Goal: Contribute content

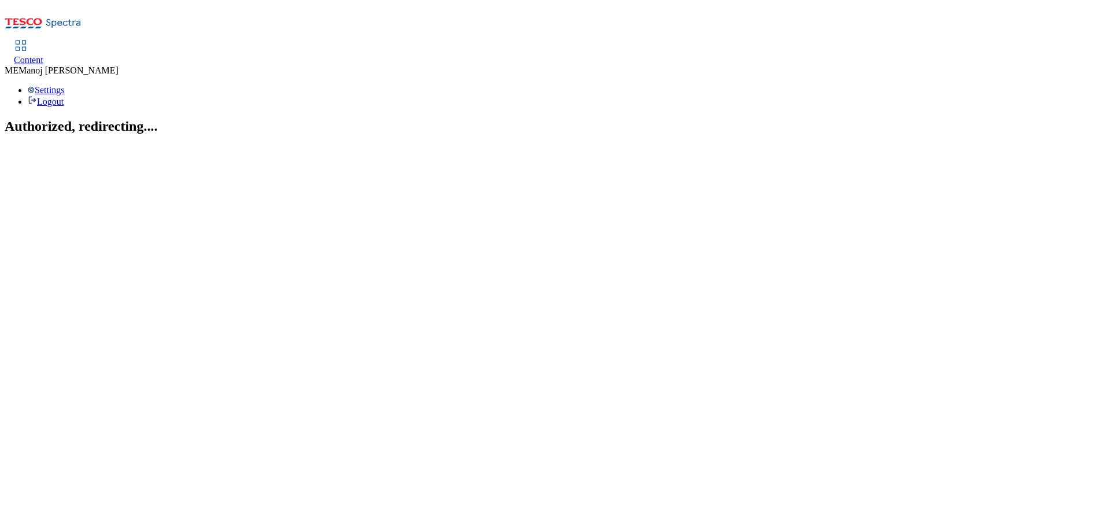
click at [43, 55] on span "Content" at bounding box center [28, 60] width 29 height 10
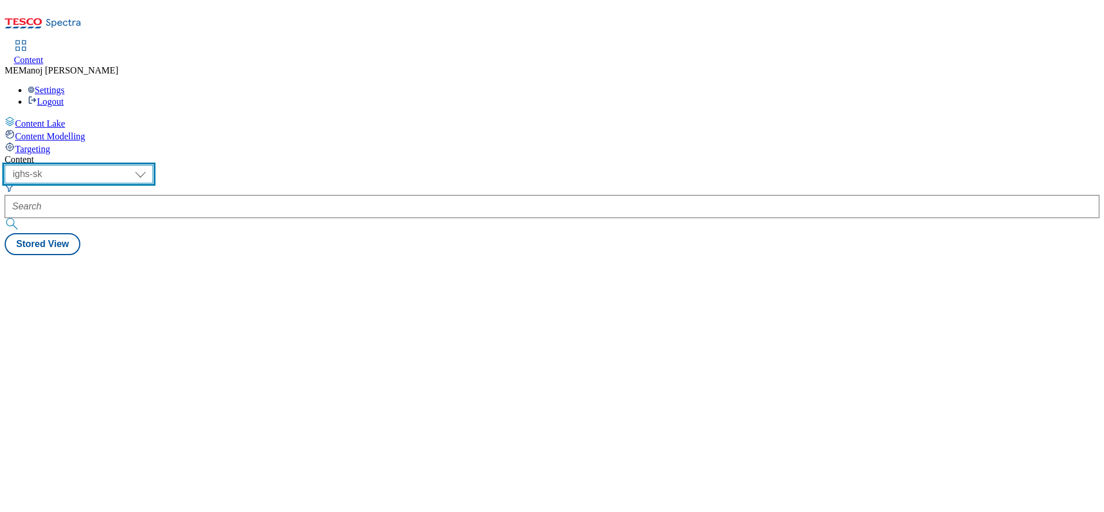
click at [153, 165] on select "ghs-roi ghs-uk ighs-cz ighs-hu ighs-sk" at bounding box center [79, 174] width 149 height 19
select select "ghs-roi"
click at [150, 165] on select "ghs-roi ghs-uk ighs-cz ighs-hu ighs-sk" at bounding box center [79, 174] width 149 height 19
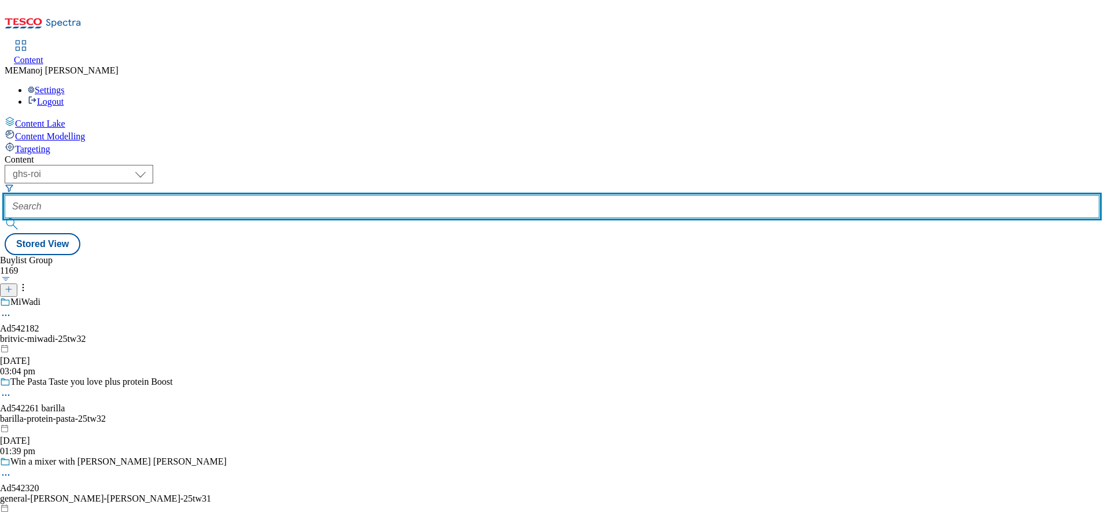
click at [263, 195] on input "text" at bounding box center [552, 206] width 1095 height 23
paste input "Get baking!"
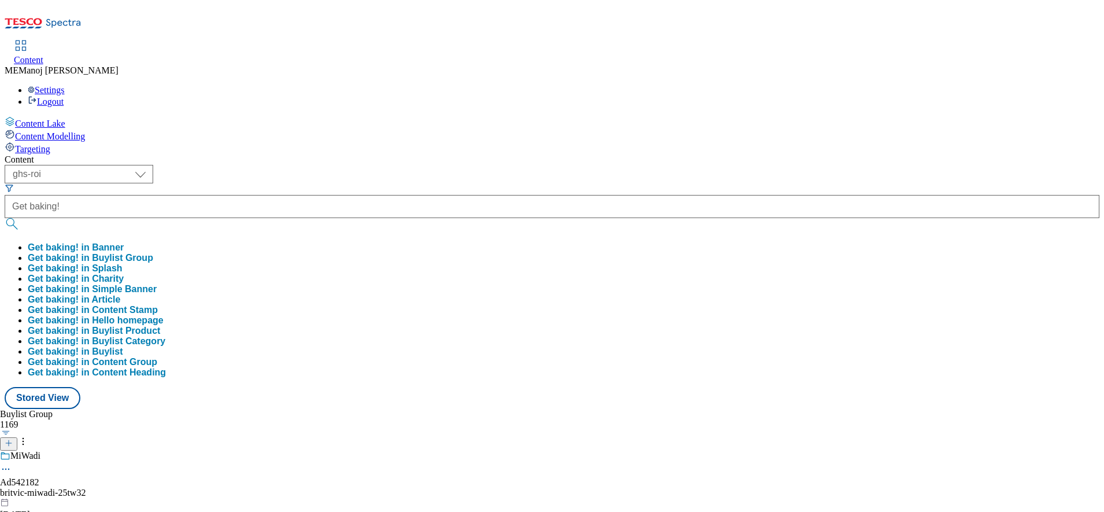
click at [153, 253] on button "Get baking! in Buylist Group" at bounding box center [90, 258] width 125 height 10
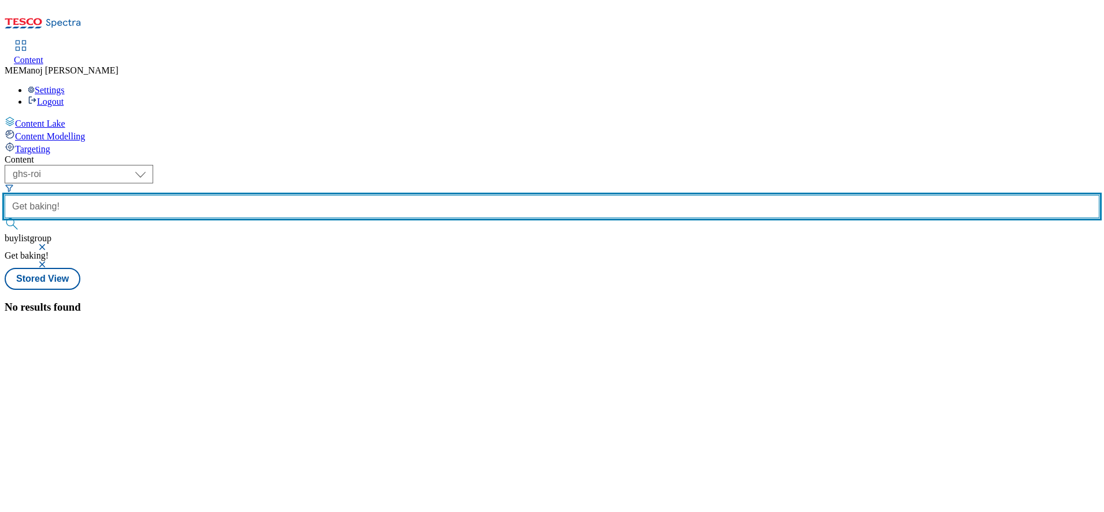
click at [306, 195] on input "Get baking!" at bounding box center [552, 206] width 1095 height 23
type input "Get baking"
click at [5, 218] on button "submit" at bounding box center [13, 224] width 16 height 12
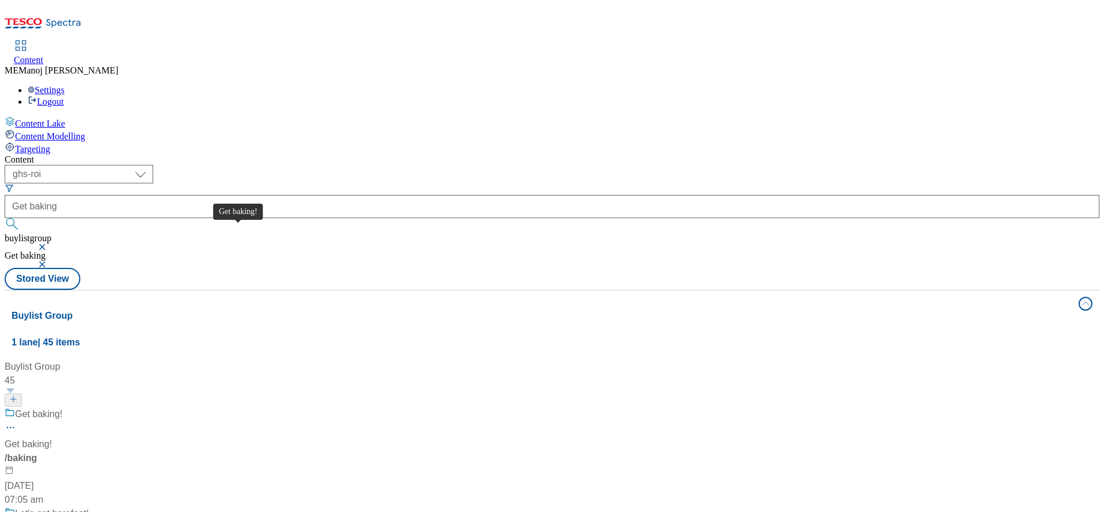
click at [62, 407] on div "Get baking!" at bounding box center [38, 414] width 47 height 14
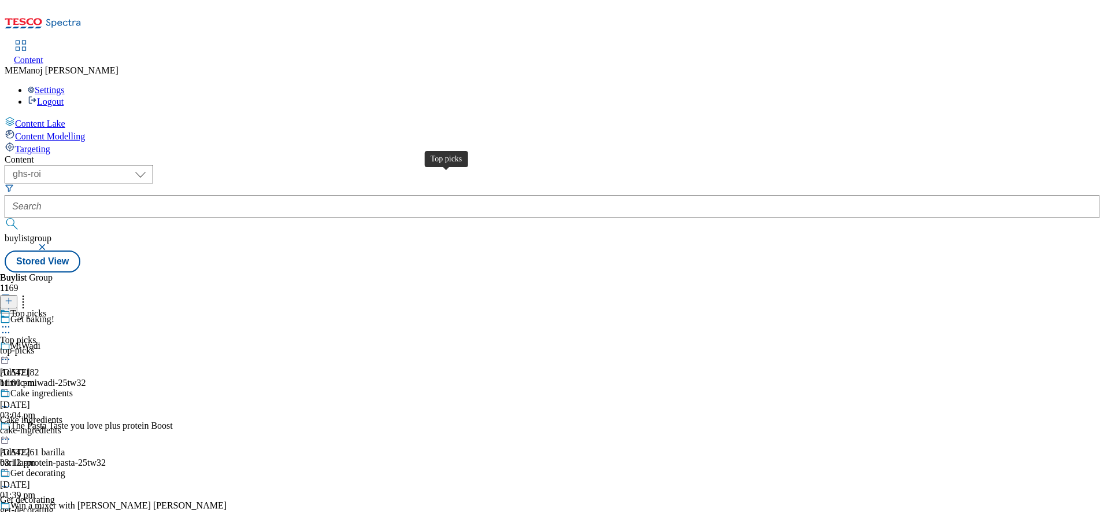
click at [46, 308] on div "Top picks" at bounding box center [28, 313] width 36 height 10
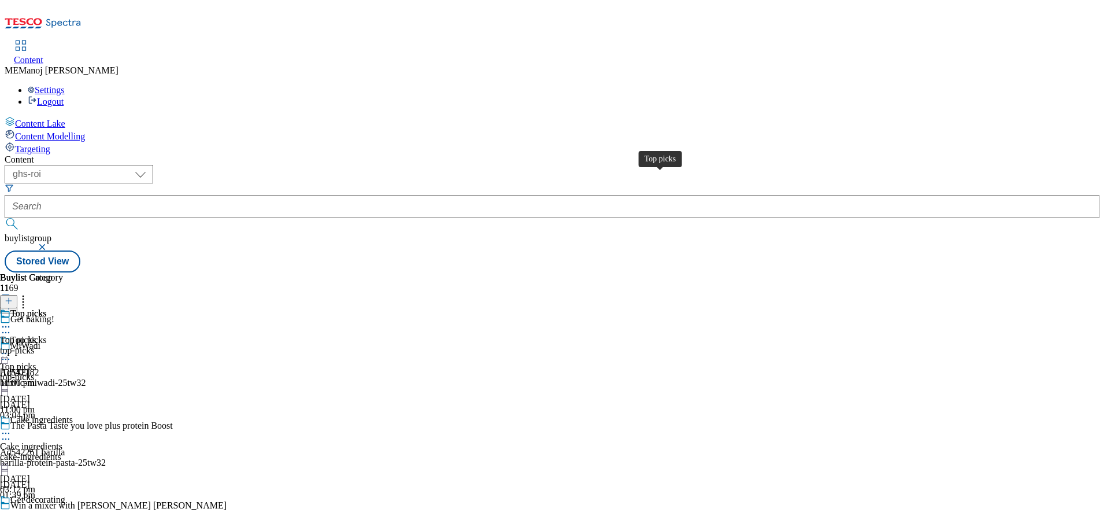
click at [46, 308] on div "Top picks" at bounding box center [28, 313] width 36 height 10
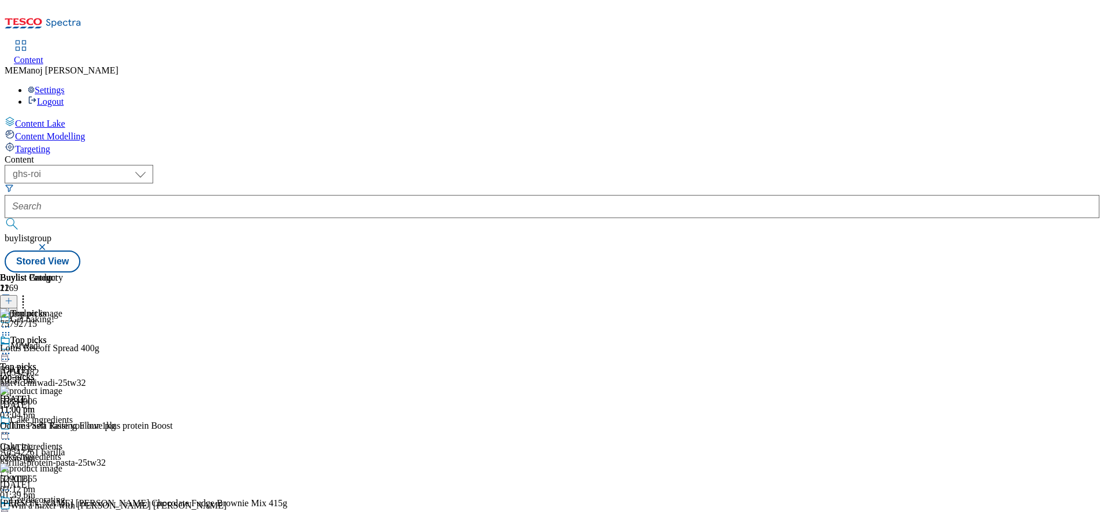
click at [17, 295] on button at bounding box center [8, 301] width 17 height 13
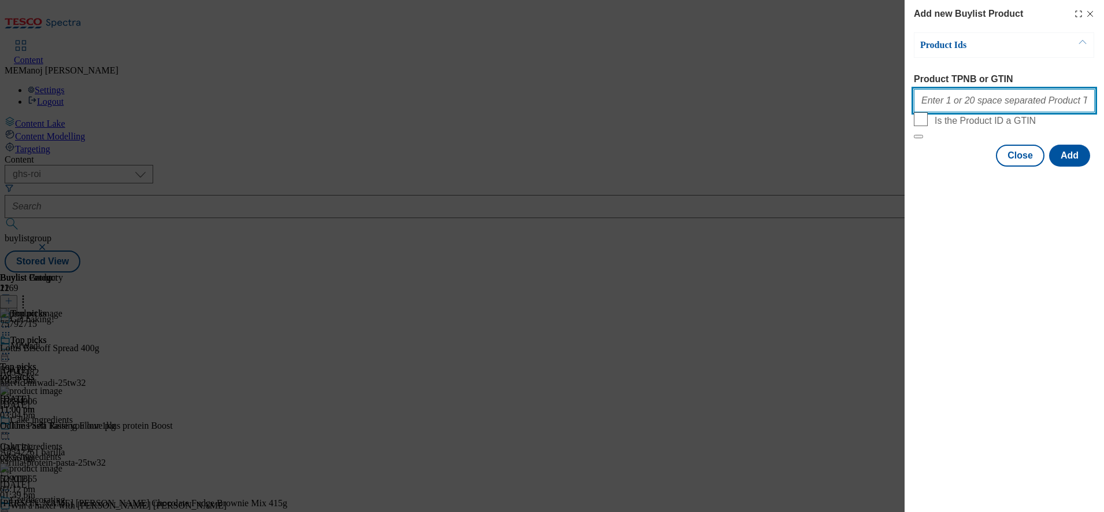
click at [962, 102] on input "Product TPNB or GTIN" at bounding box center [1004, 100] width 181 height 23
paste input "57685858 79659246 50031745 76296800"
type input "57685858 79659246 50031745 76296800"
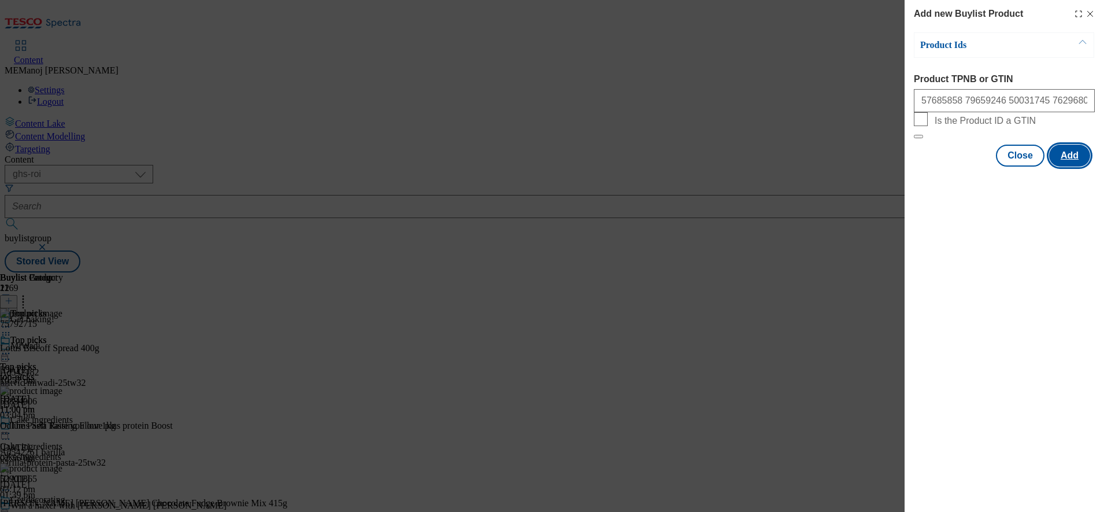
click at [1069, 167] on button "Add" at bounding box center [1070, 156] width 41 height 22
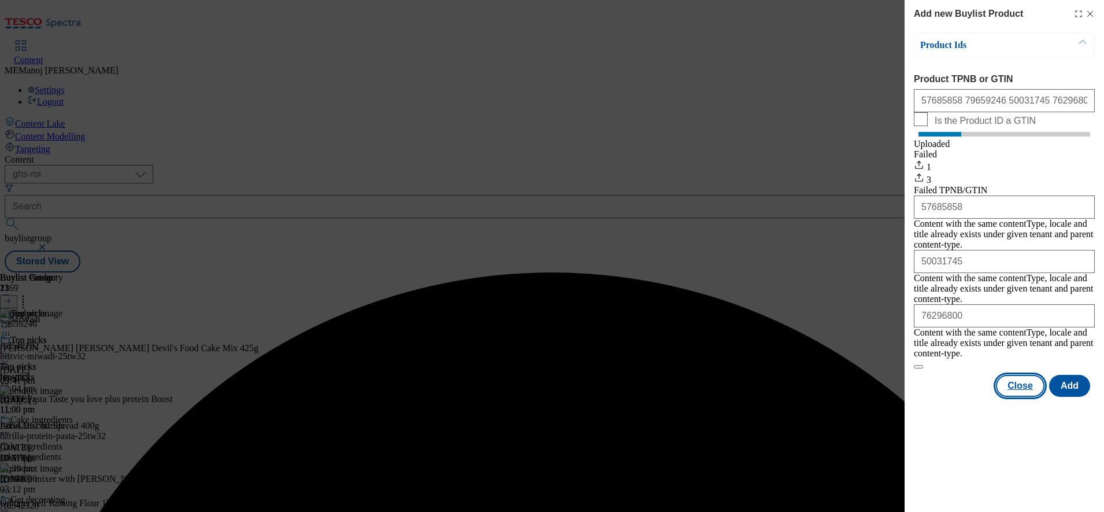
click at [1029, 375] on button "Close" at bounding box center [1020, 386] width 49 height 22
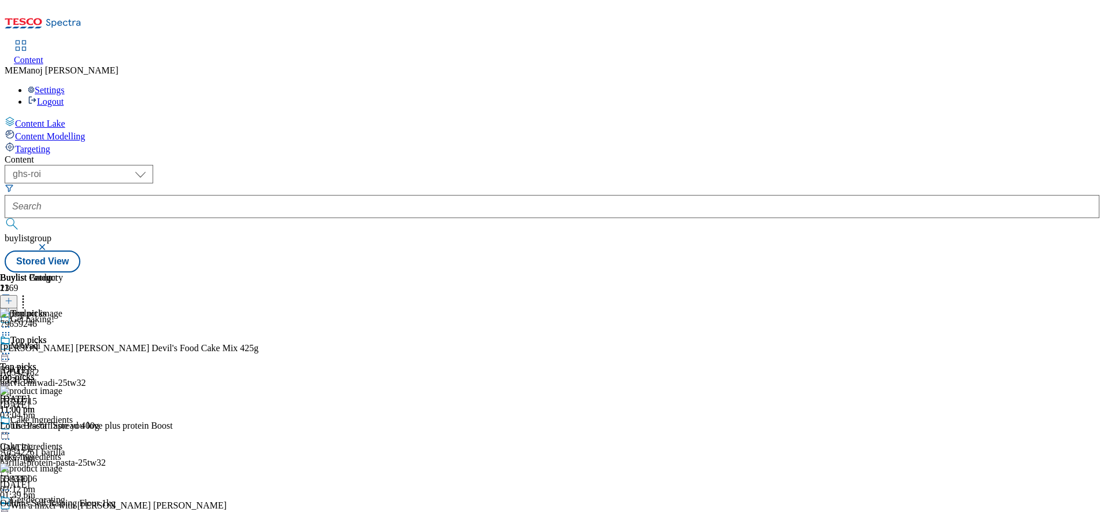
click at [24, 298] on circle at bounding box center [24, 299] width 2 height 2
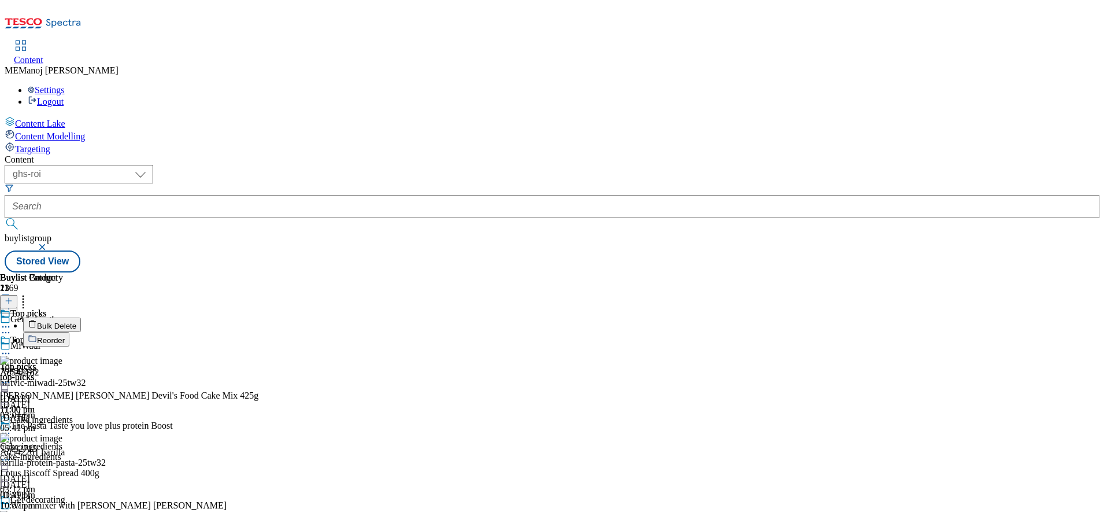
click at [65, 336] on span "Reorder" at bounding box center [51, 340] width 28 height 9
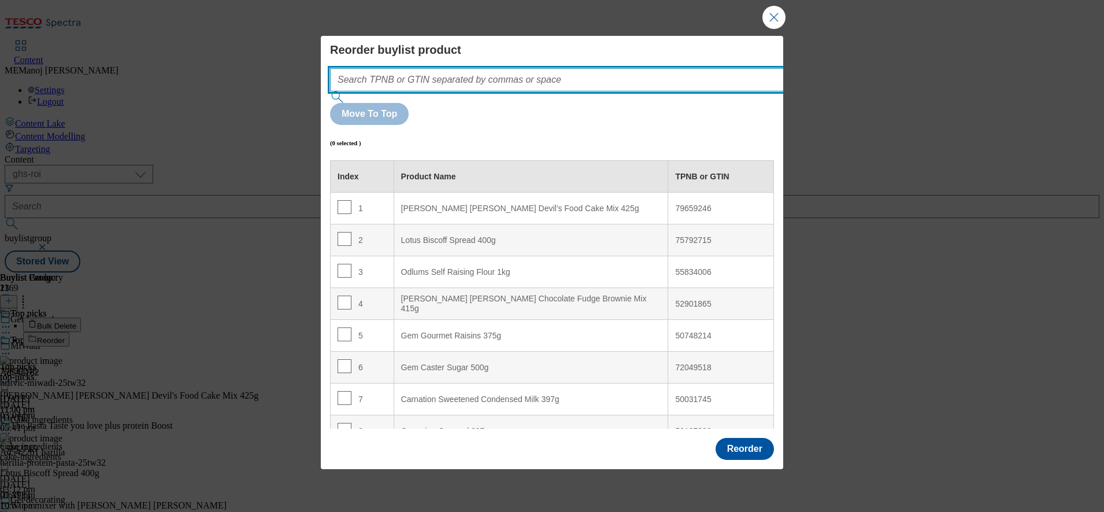
click at [615, 91] on input "Modal" at bounding box center [574, 79] width 489 height 23
paste input "57685858 79659246 50031745 76296800"
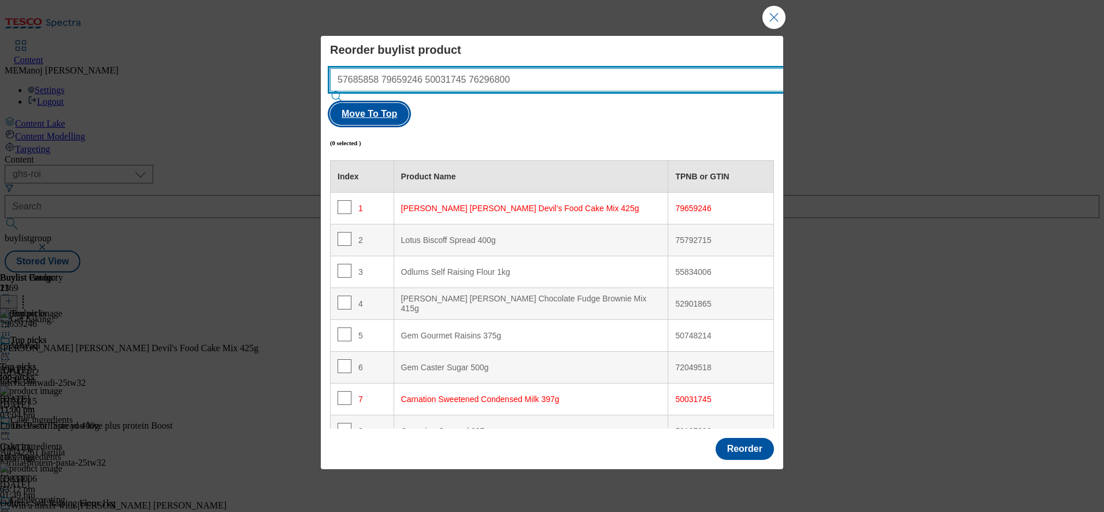
type input "57685858 79659246 50031745 76296800"
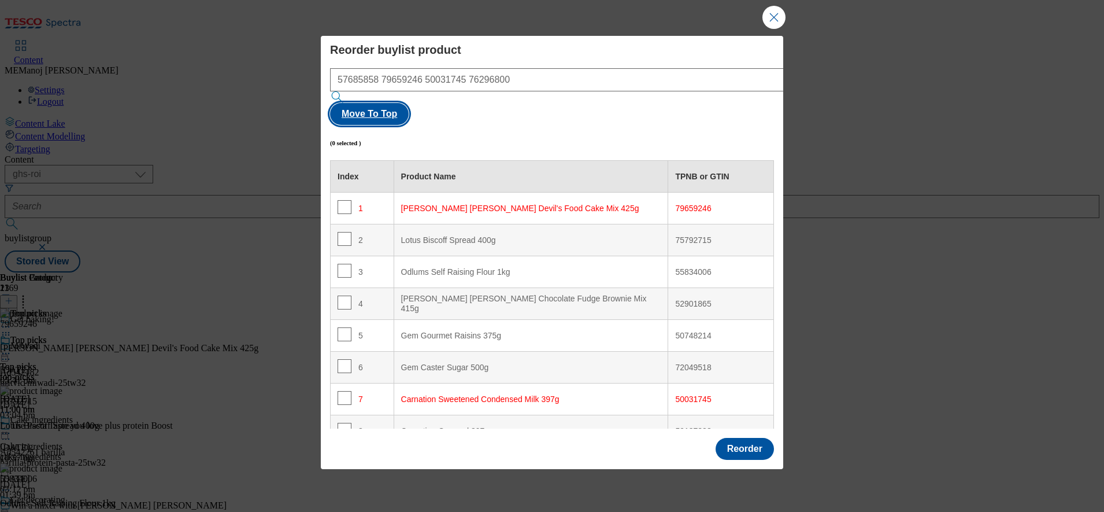
click at [409, 107] on button "Move To Top" at bounding box center [369, 114] width 79 height 22
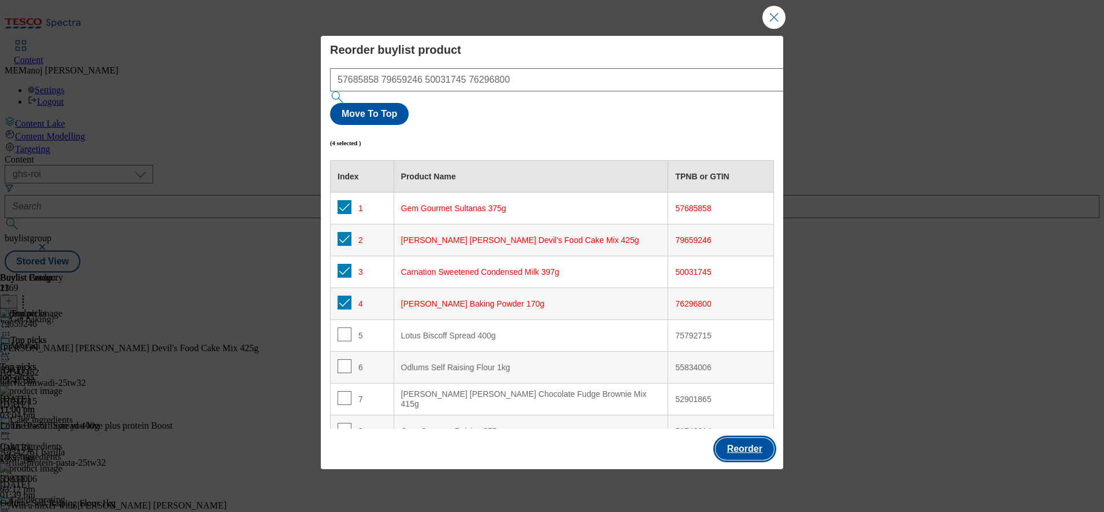
click at [738, 438] on button "Reorder" at bounding box center [745, 449] width 58 height 22
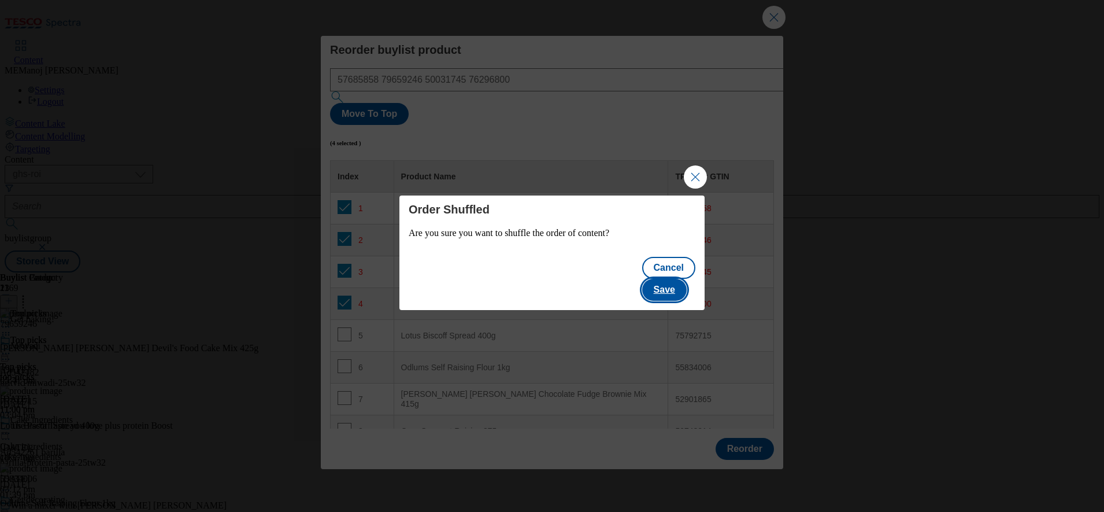
click at [678, 279] on button "Save" at bounding box center [664, 290] width 45 height 22
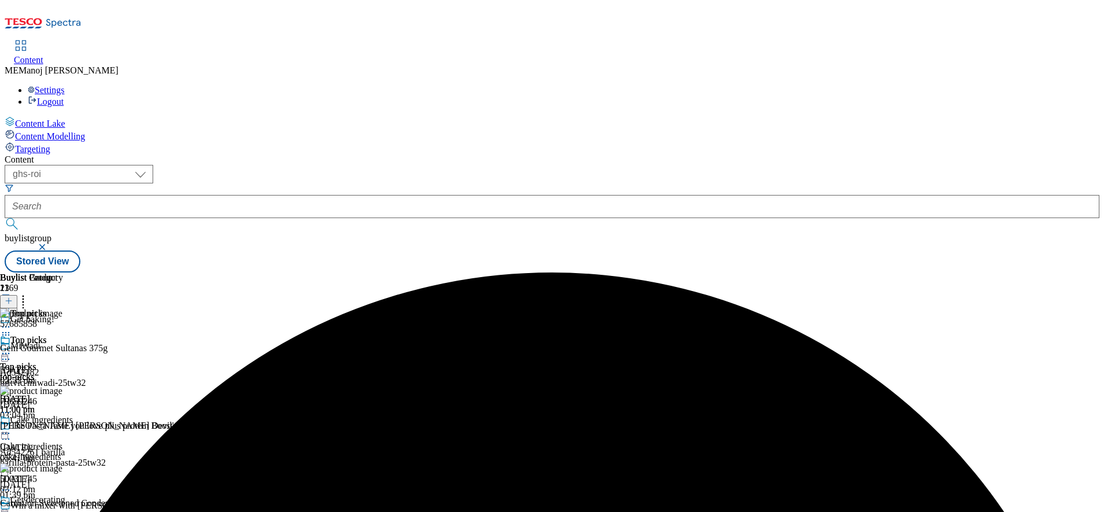
click at [29, 293] on icon at bounding box center [23, 299] width 12 height 12
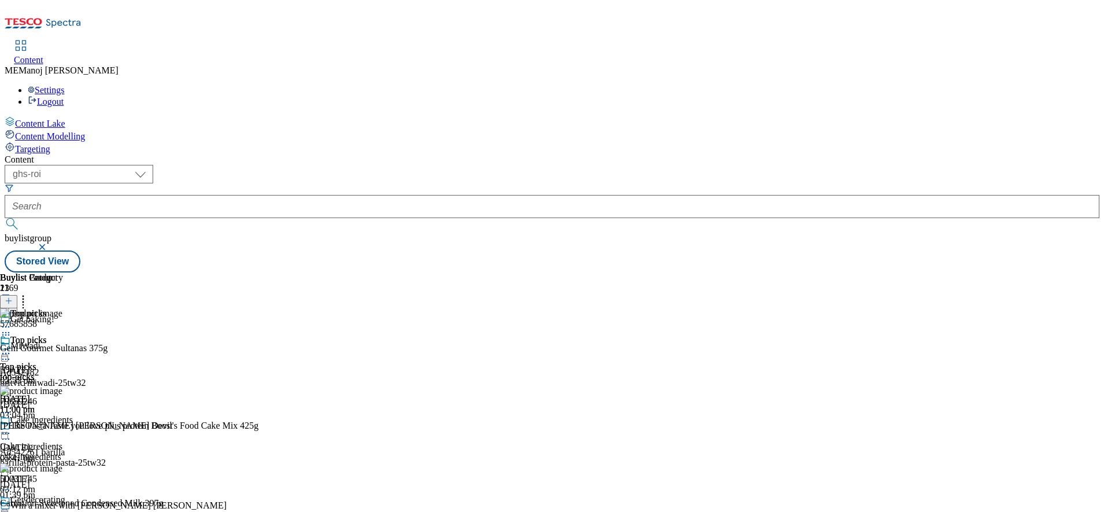
click at [918, 165] on div "( optional ) ghs-roi ghs-uk ighs-cz ighs-hu ighs-sk ghs-roi buylistgroup Stored…" at bounding box center [552, 219] width 1095 height 108
click at [29, 293] on icon at bounding box center [23, 299] width 12 height 12
click at [12, 348] on icon at bounding box center [6, 354] width 12 height 12
click at [77, 477] on button "Un-publish" at bounding box center [50, 483] width 54 height 13
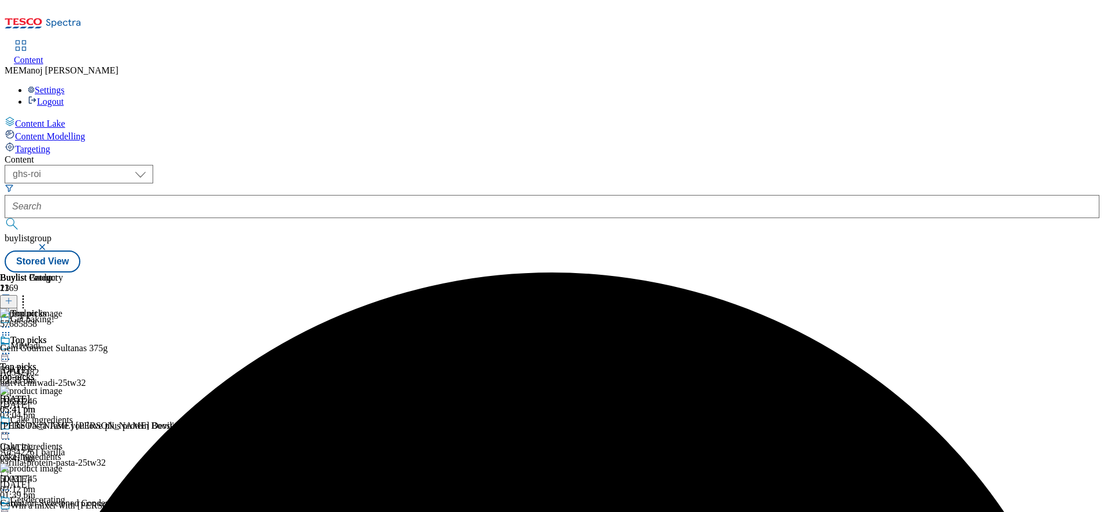
click at [12, 348] on icon at bounding box center [6, 354] width 12 height 12
click at [75, 440] on span "Un-preview" at bounding box center [55, 444] width 39 height 9
click at [12, 348] on icon at bounding box center [6, 354] width 12 height 12
click at [63, 427] on span "Preview" at bounding box center [49, 431] width 27 height 9
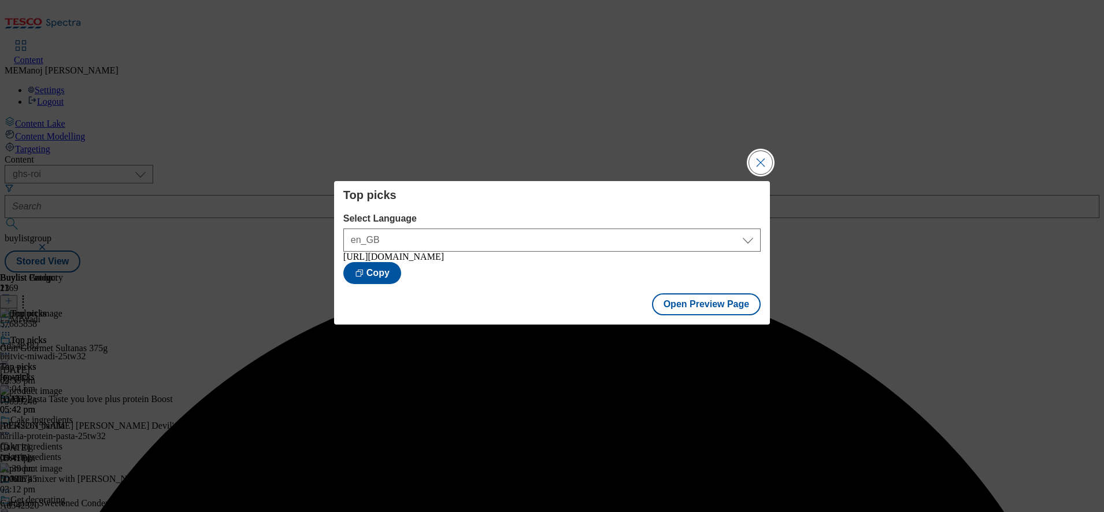
click at [766, 152] on button "Close Modal" at bounding box center [760, 162] width 23 height 23
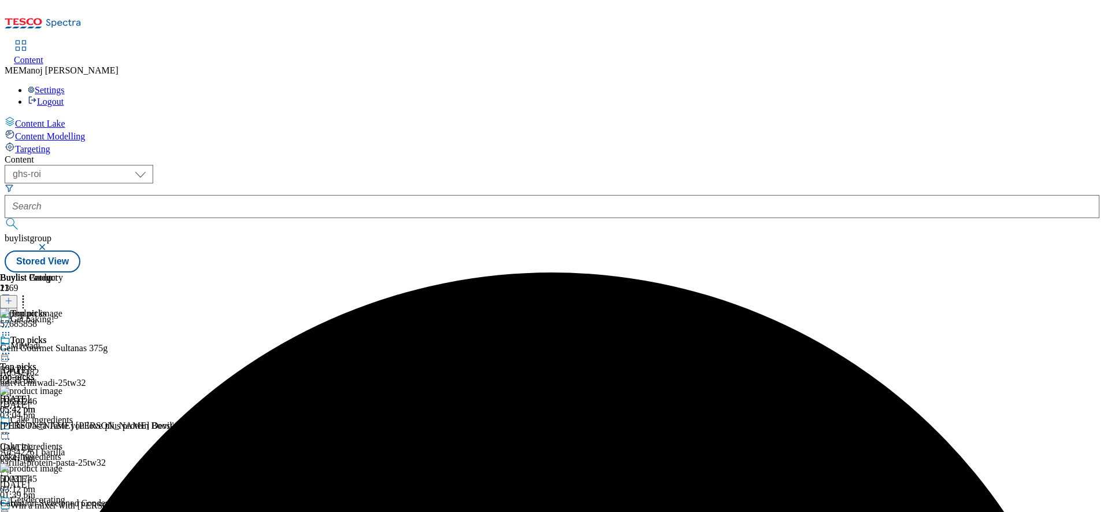
click at [12, 348] on icon at bounding box center [6, 354] width 12 height 12
click at [61, 467] on span "Publish" at bounding box center [48, 471] width 25 height 9
click at [12, 348] on icon at bounding box center [6, 354] width 12 height 12
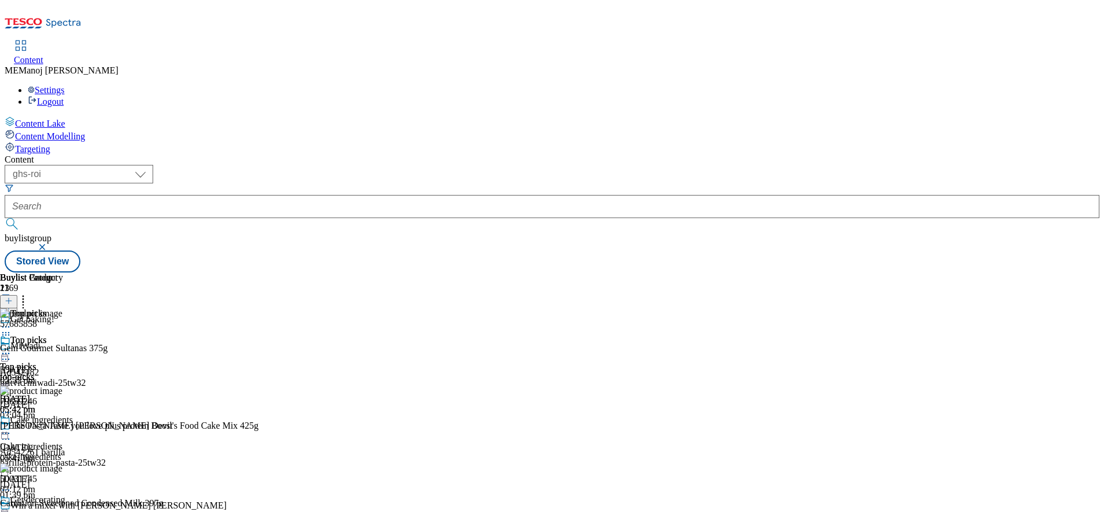
click at [733, 165] on div "( optional ) ghs-roi ghs-uk ighs-cz ighs-hu ighs-sk ghs-roi buylistgroup Stored…" at bounding box center [552, 219] width 1095 height 108
